Goal: Information Seeking & Learning: Learn about a topic

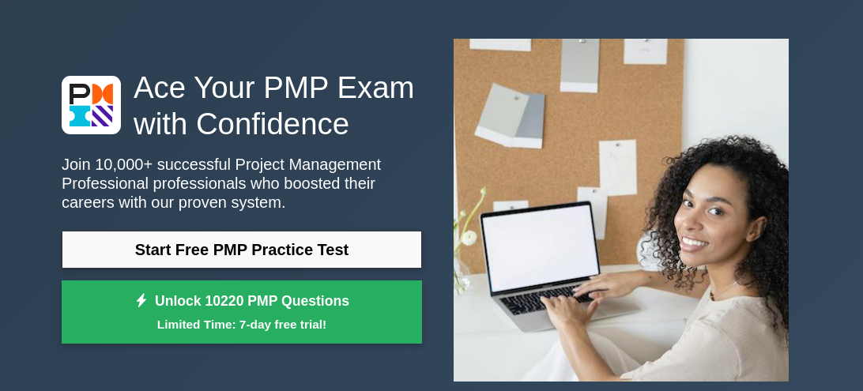
scroll to position [62, 0]
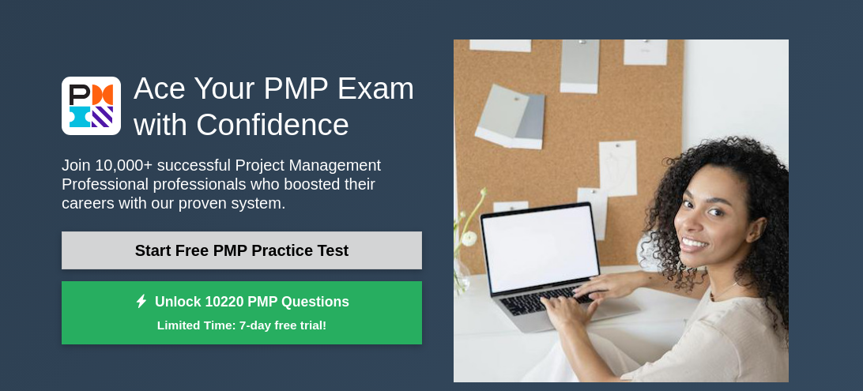
click at [338, 256] on link "Start Free PMP Practice Test" at bounding box center [242, 251] width 360 height 38
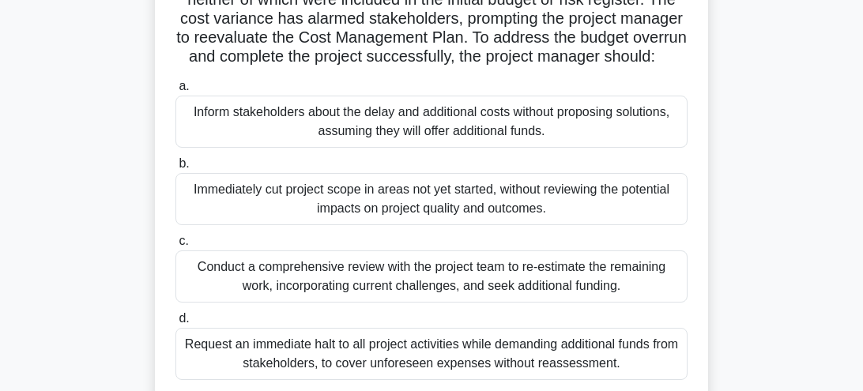
scroll to position [281, 0]
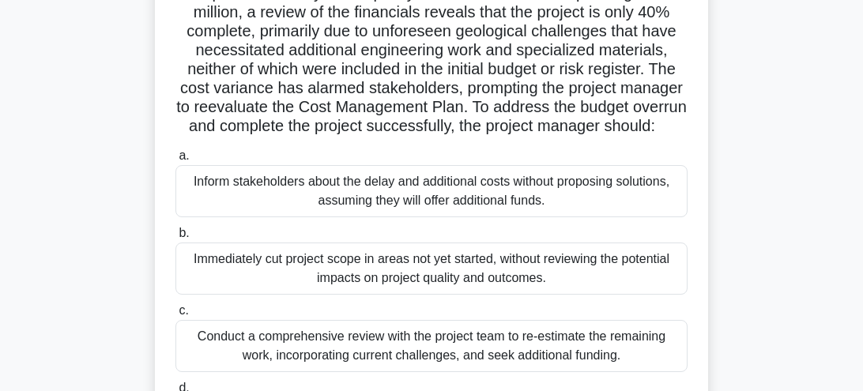
click at [763, 212] on div "In the middle of a key infrastructure project, the project manager observes a s…" at bounding box center [431, 186] width 759 height 609
click at [765, 226] on div "In the middle of a key infrastructure project, the project manager observes a s…" at bounding box center [431, 186] width 759 height 609
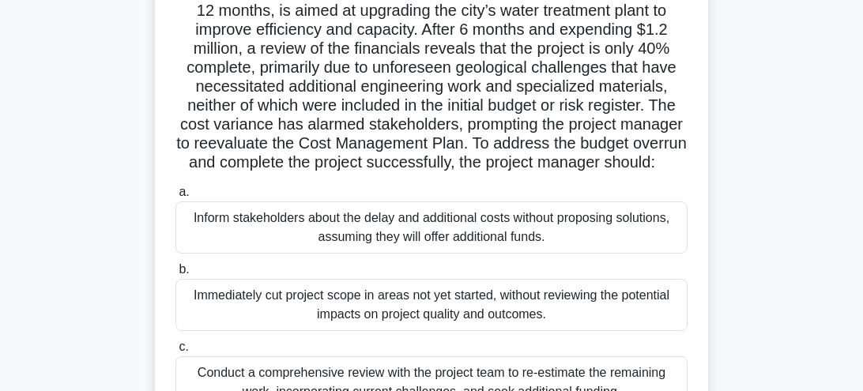
click at [766, 265] on div "In the middle of a key infrastructure project, the project manager observes a s…" at bounding box center [431, 223] width 759 height 609
click at [765, 280] on div "In the middle of a key infrastructure project, the project manager observes a s…" at bounding box center [431, 223] width 759 height 609
click at [765, 292] on div "In the middle of a key infrastructure project, the project manager observes a s…" at bounding box center [431, 223] width 759 height 609
click at [767, 311] on div "In the middle of a key infrastructure project, the project manager observes a s…" at bounding box center [431, 223] width 759 height 609
click at [778, 341] on div "In the middle of a key infrastructure project, the project manager observes a s…" at bounding box center [431, 223] width 759 height 609
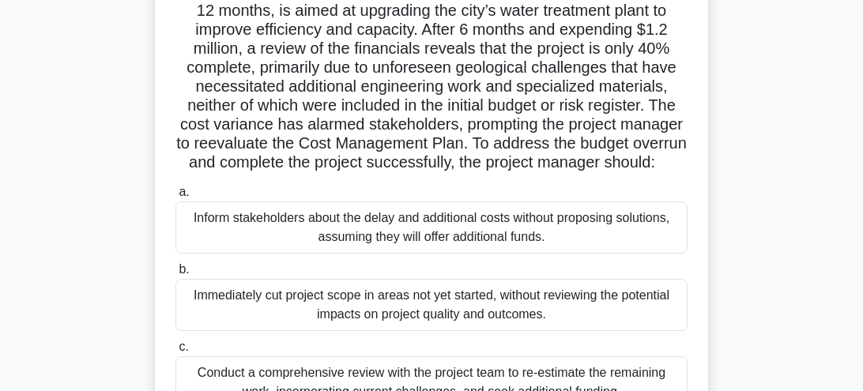
click at [781, 330] on div "In the middle of a key infrastructure project, the project manager observes a s…" at bounding box center [431, 223] width 759 height 609
click at [781, 315] on div "In the middle of a key infrastructure project, the project manager observes a s…" at bounding box center [431, 223] width 759 height 609
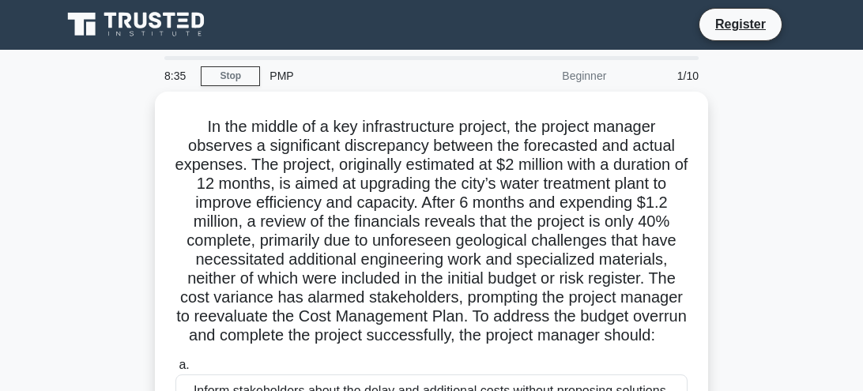
scroll to position [0, 0]
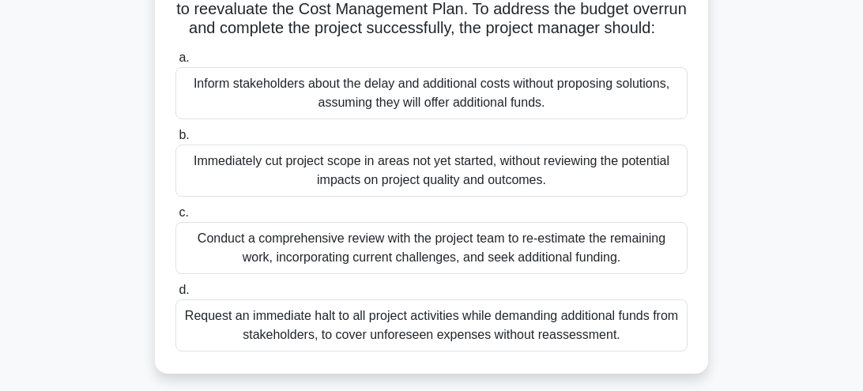
click at [754, 242] on div "In the middle of a key infrastructure project, the project manager observes a s…" at bounding box center [431, 88] width 759 height 609
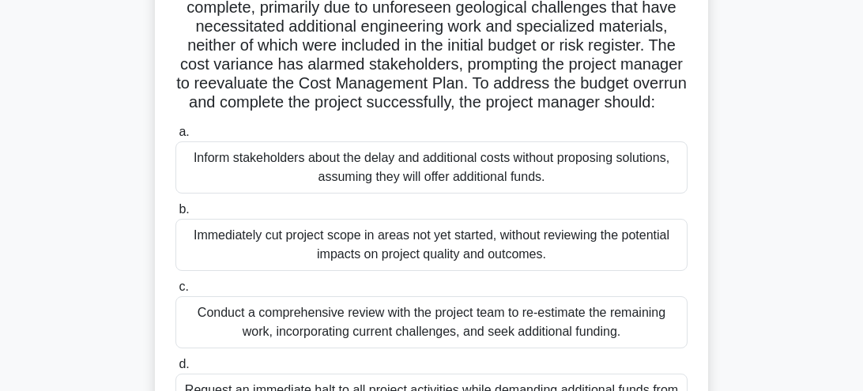
click at [749, 292] on div "In the middle of a key infrastructure project, the project manager observes a s…" at bounding box center [431, 163] width 759 height 609
click at [737, 242] on div "In the middle of a key infrastructure project, the project manager observes a s…" at bounding box center [431, 163] width 759 height 609
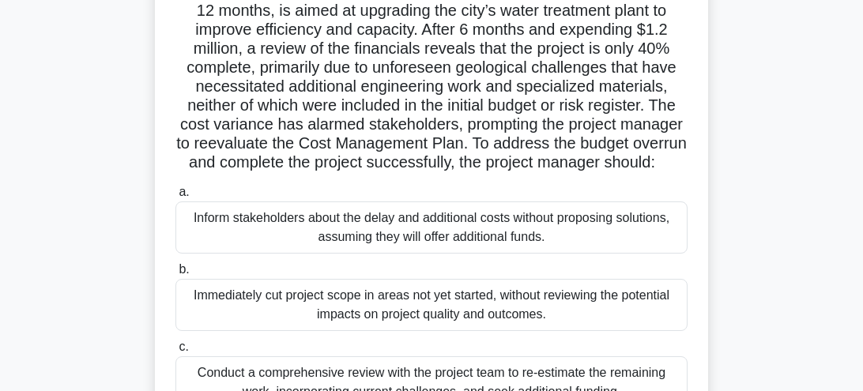
click at [781, 274] on div "In the middle of a key infrastructure project, the project manager observes a s…" at bounding box center [431, 223] width 759 height 609
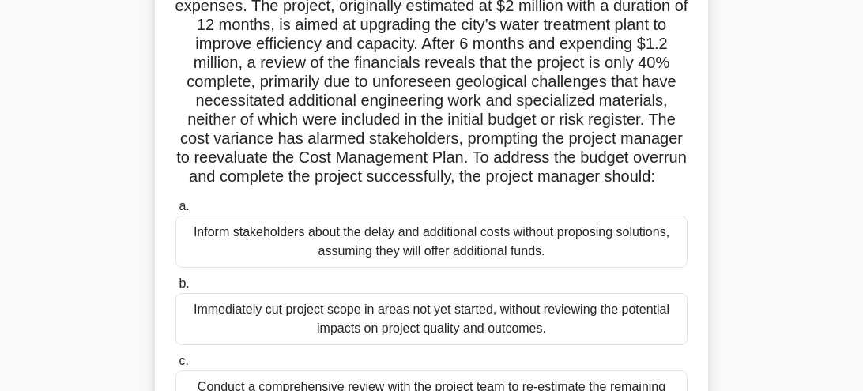
click at [781, 323] on div "In the middle of a key infrastructure project, the project manager observes a s…" at bounding box center [431, 237] width 759 height 609
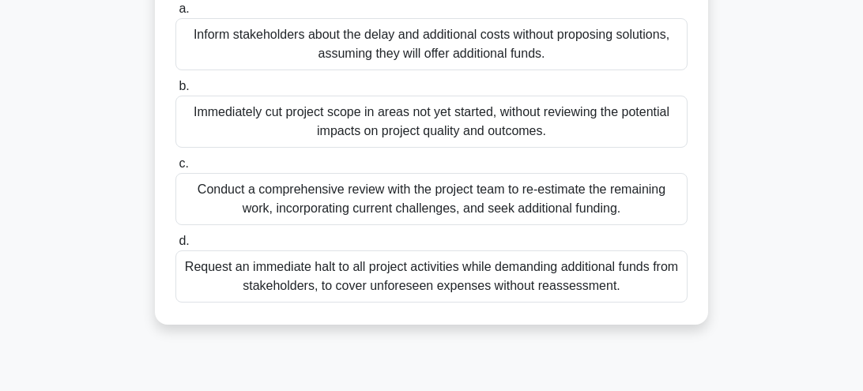
scroll to position [351, 0]
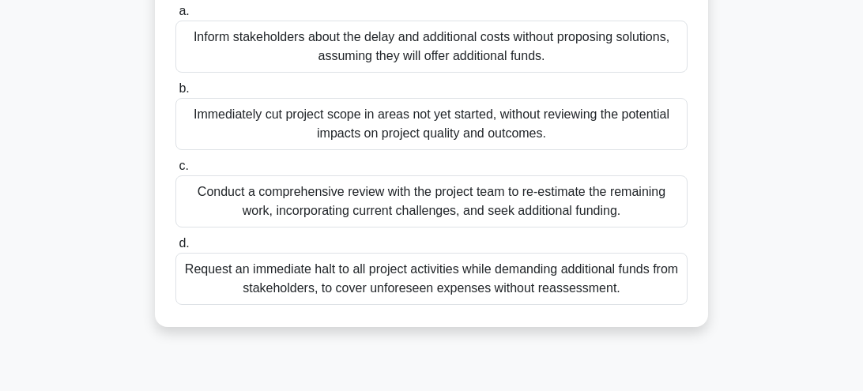
click at [613, 213] on div "Conduct a comprehensive review with the project team to re-estimate the remaini…" at bounding box center [431, 201] width 512 height 52
click at [175, 172] on input "c. Conduct a comprehensive review with the project team to re-estimate the rema…" at bounding box center [175, 166] width 0 height 10
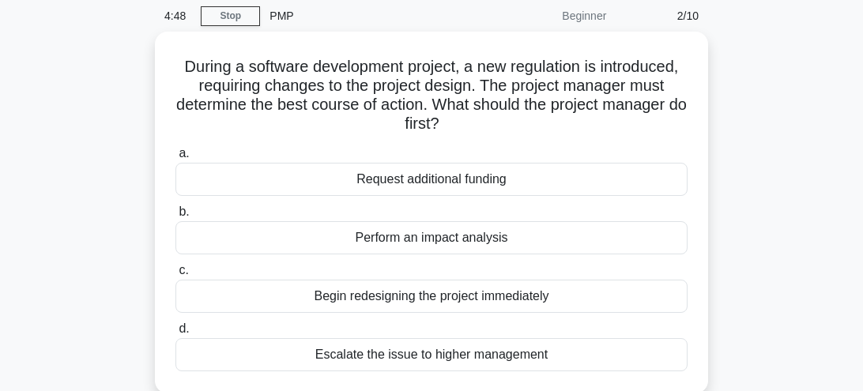
scroll to position [65, 0]
